Goal: Ask a question

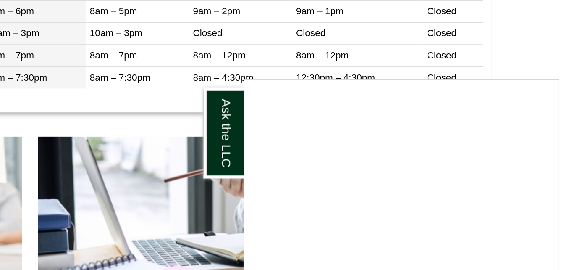
scroll to position [378, 0]
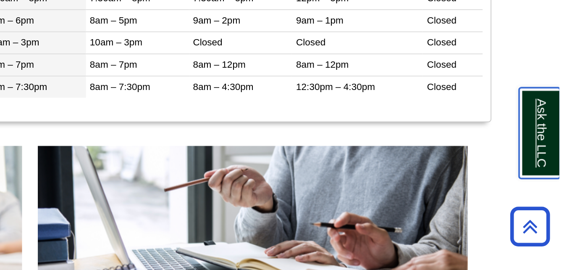
click at [554, 66] on link "Ask the LLC" at bounding box center [554, 71] width 22 height 48
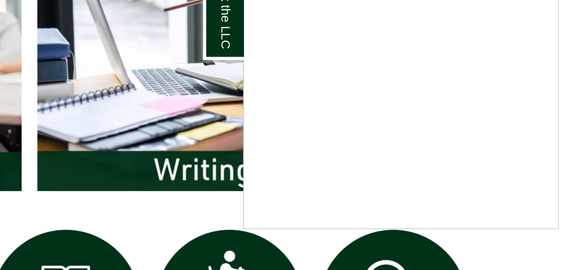
scroll to position [411, 0]
